Goal: Find specific page/section: Find specific page/section

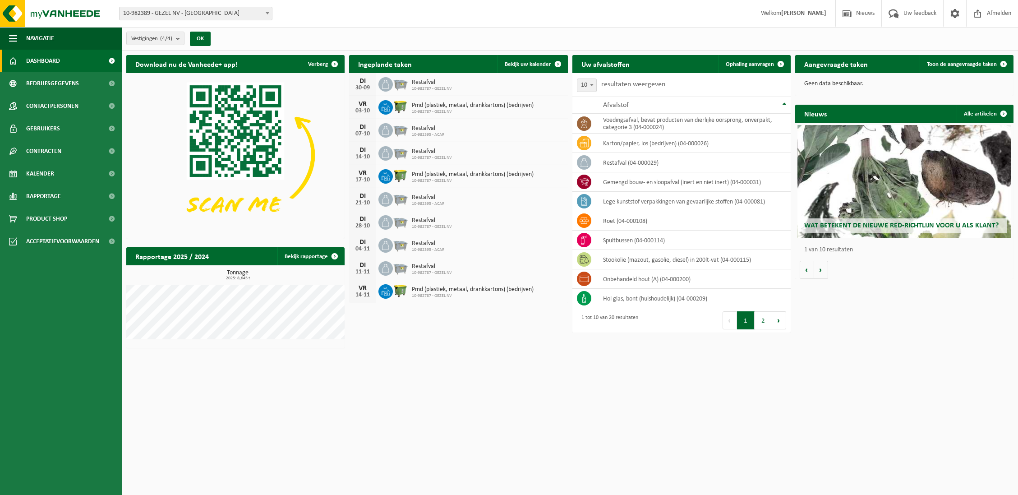
click at [227, 17] on span "10-982389 - GEZEL NV - [GEOGRAPHIC_DATA]" at bounding box center [196, 13] width 152 height 13
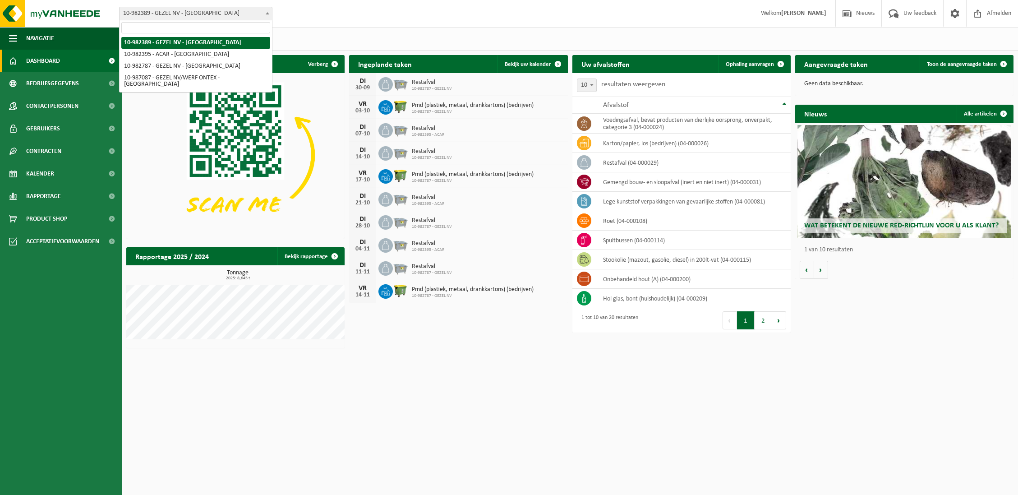
click at [186, 14] on span "10-982389 - GEZEL NV - [GEOGRAPHIC_DATA]" at bounding box center [196, 13] width 152 height 13
select select "162558"
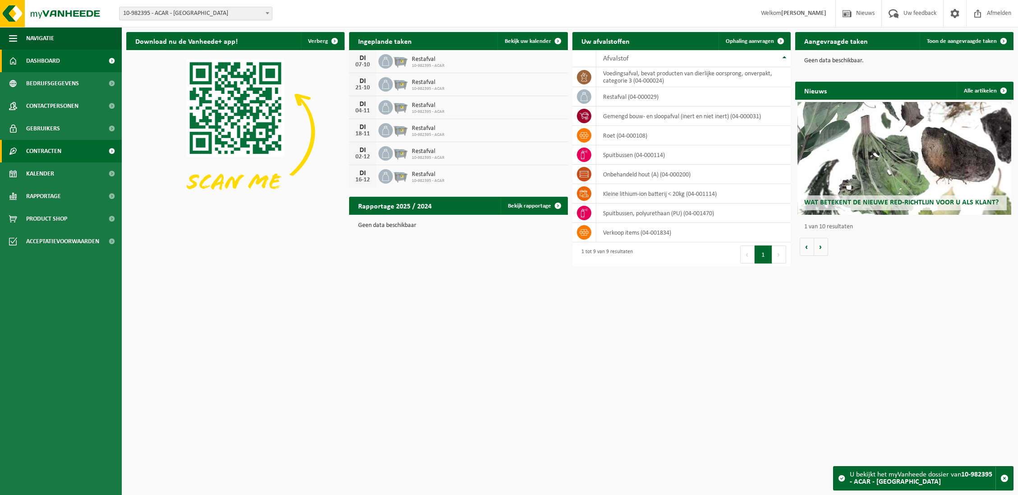
click at [73, 152] on link "Contracten" at bounding box center [61, 151] width 122 height 23
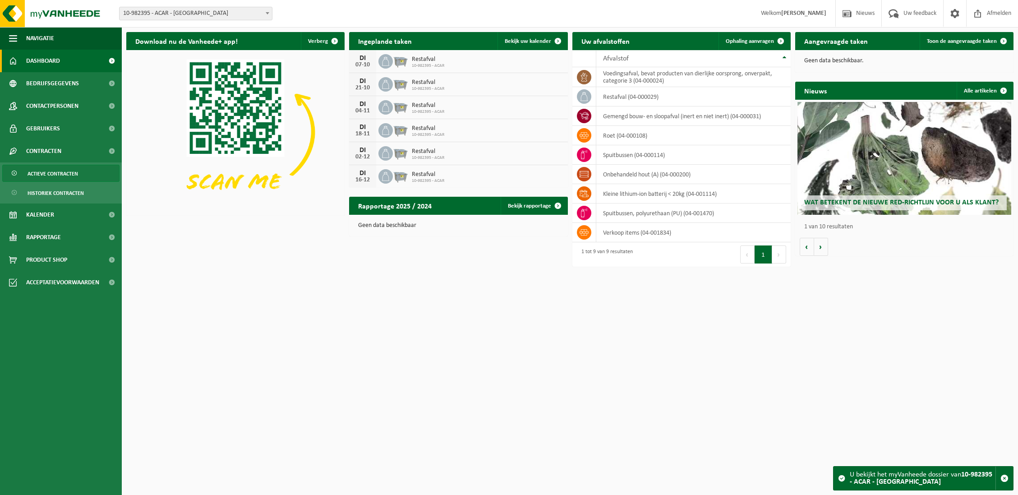
click at [60, 172] on span "Actieve contracten" at bounding box center [53, 173] width 51 height 17
